Goal: Check status: Check status

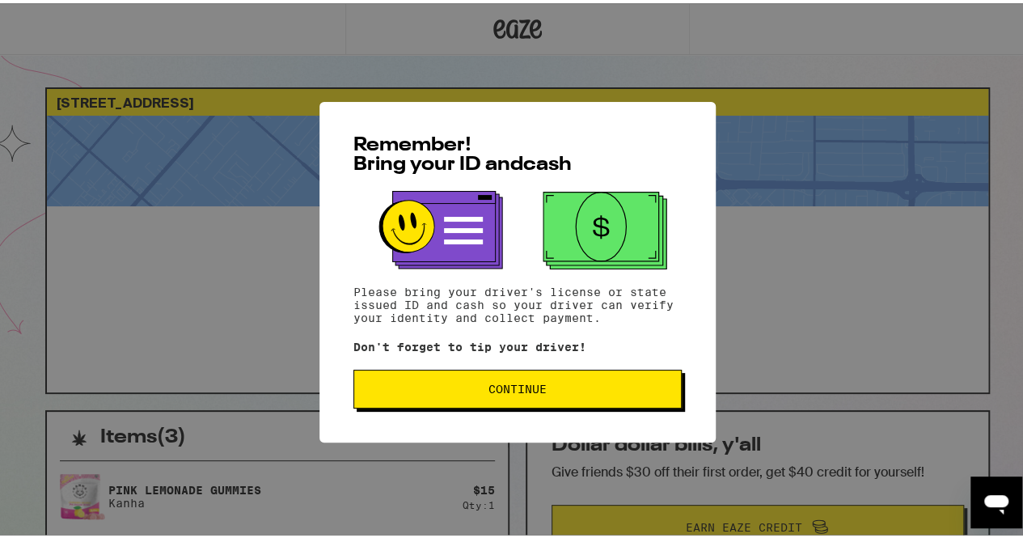
click at [553, 398] on button "Continue" at bounding box center [517, 385] width 328 height 39
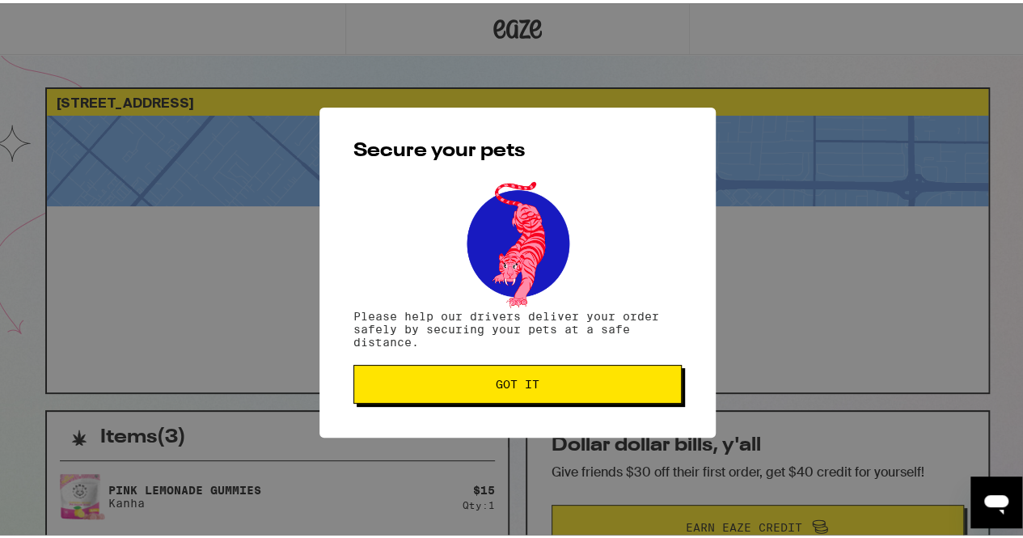
click at [593, 380] on span "Got it" at bounding box center [517, 380] width 301 height 11
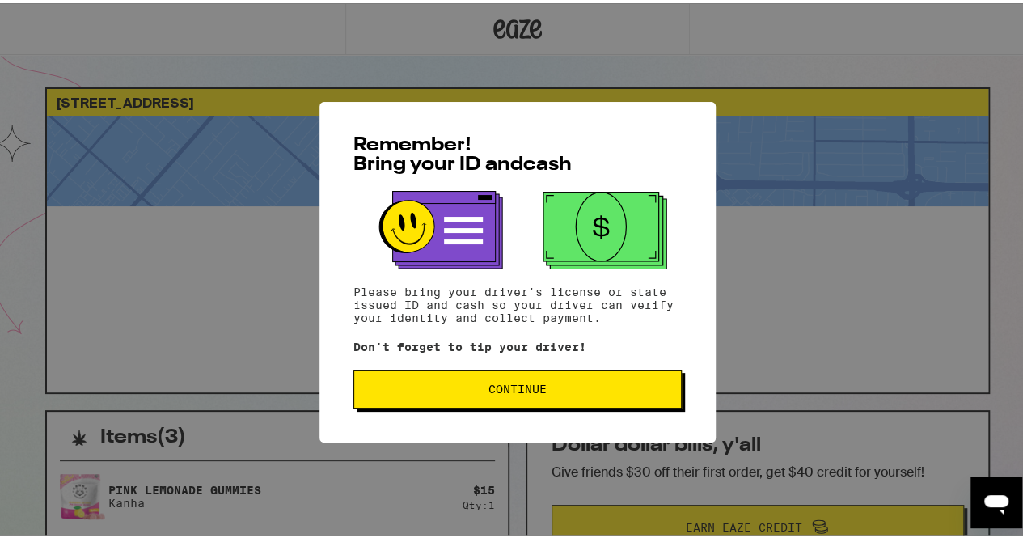
click at [525, 391] on span "Continue" at bounding box center [517, 385] width 58 height 11
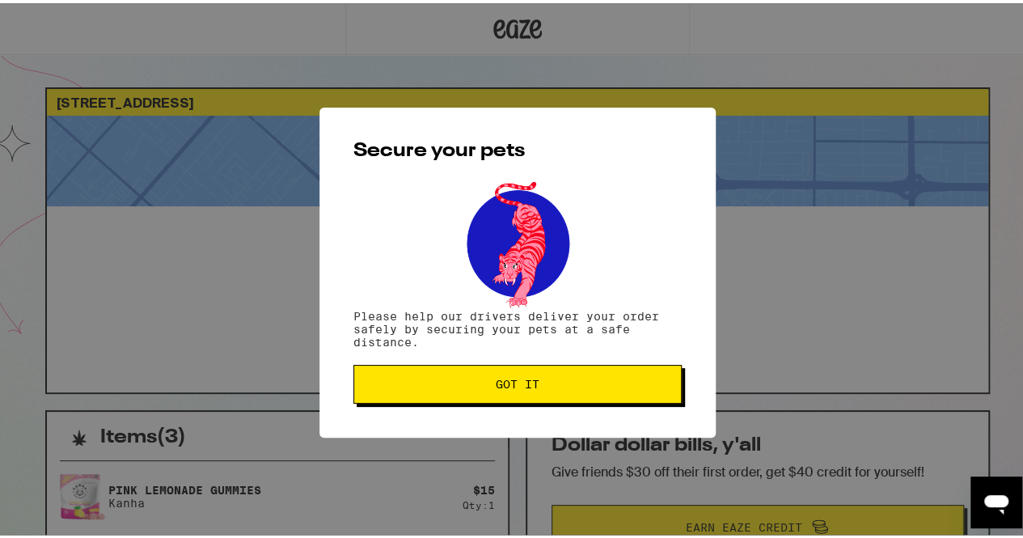
click at [537, 382] on span "Got it" at bounding box center [517, 380] width 301 height 11
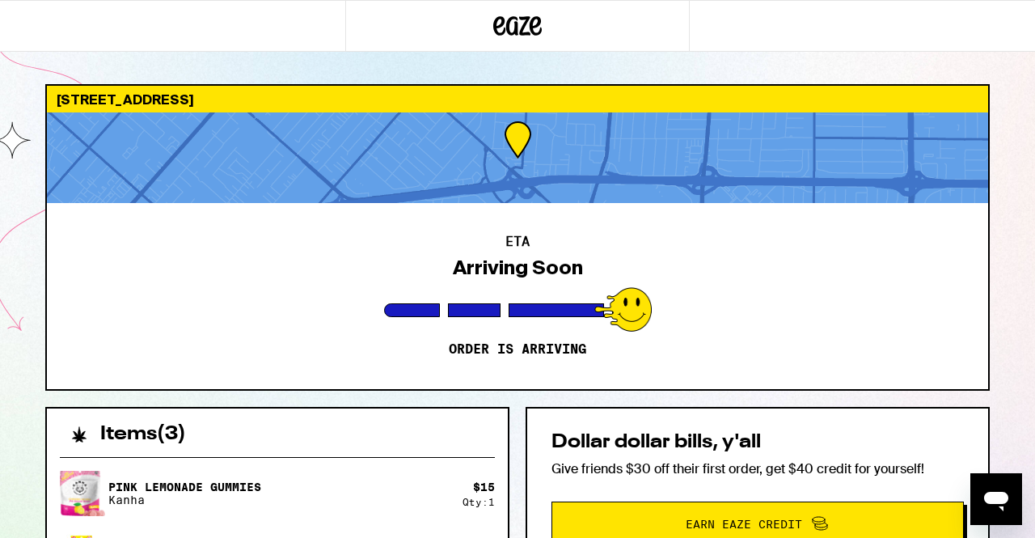
click at [27, 263] on div "[STREET_ADDRESS] ETA Arriving Soon Order is arriving Items ( 3 ) Pink Lemonade …" at bounding box center [517, 440] width 1035 height 881
